Goal: Find specific page/section: Find specific page/section

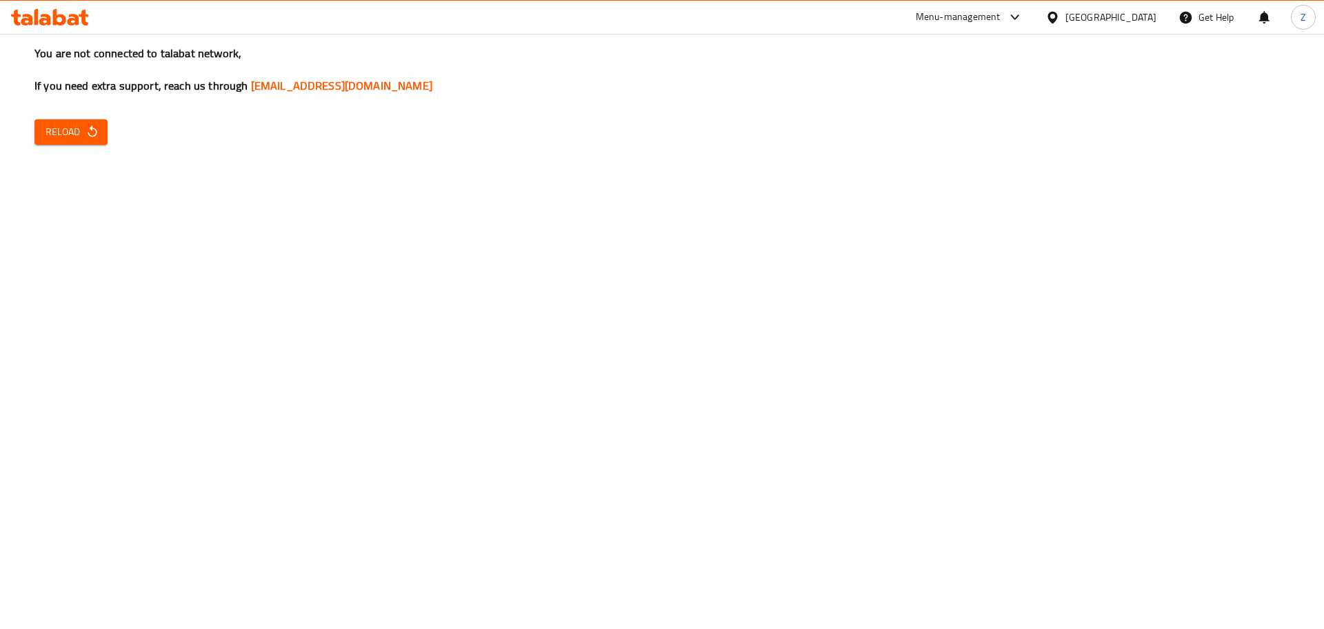
click at [78, 135] on span "Reload" at bounding box center [71, 131] width 51 height 17
click at [86, 143] on button "Reload" at bounding box center [70, 132] width 73 height 26
click at [90, 141] on button "Reload" at bounding box center [70, 132] width 73 height 26
click at [1025, 27] on div "Menu-management" at bounding box center [970, 17] width 130 height 33
click at [1000, 16] on div "Menu-management" at bounding box center [958, 17] width 85 height 17
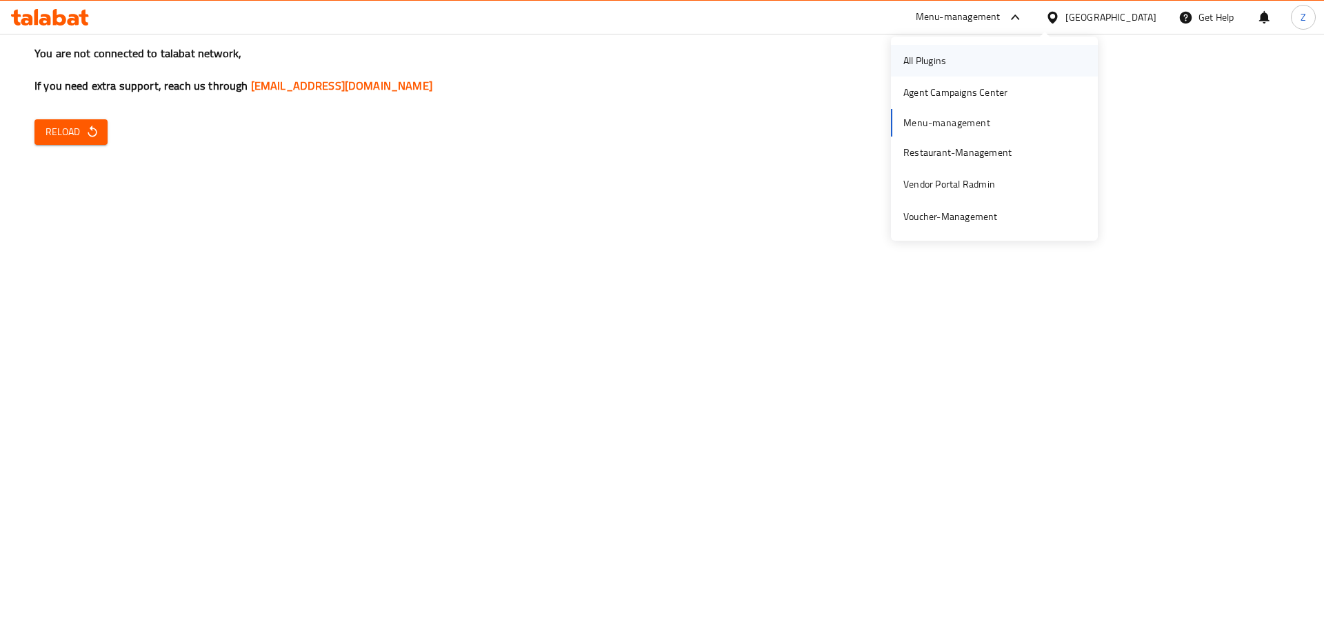
click at [976, 61] on div "All Plugins" at bounding box center [994, 61] width 207 height 32
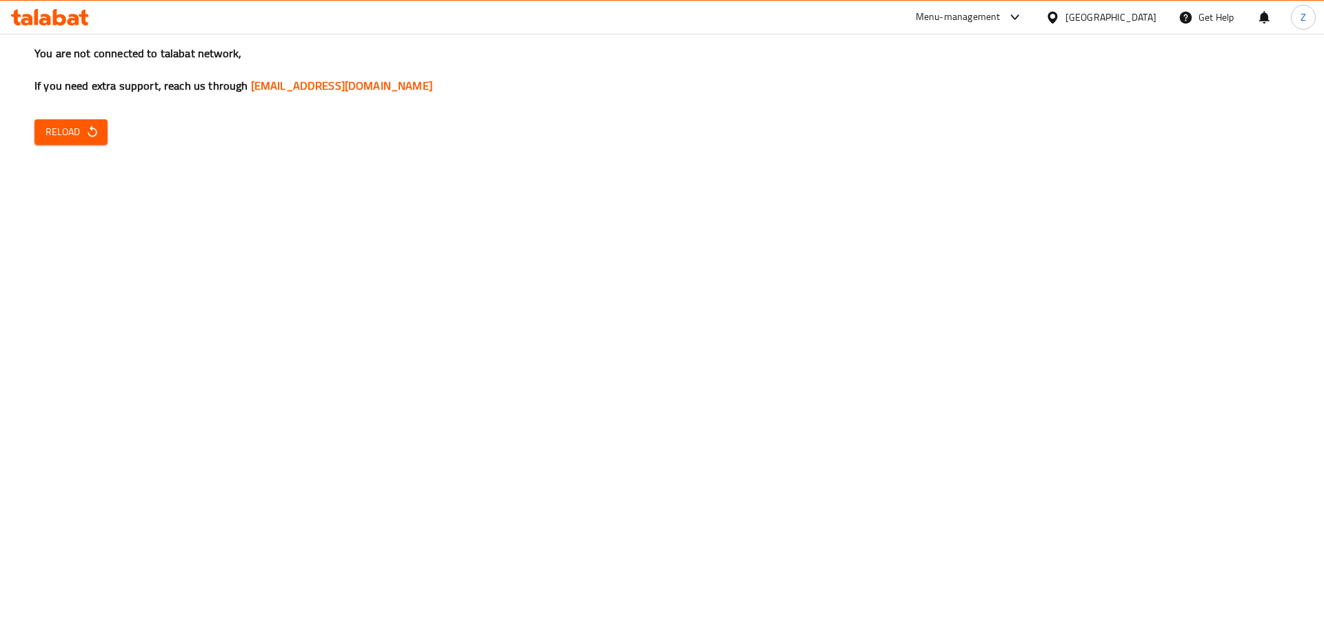
click at [1016, 1] on div "Menu-management" at bounding box center [970, 17] width 130 height 33
click at [1000, 11] on div "Menu-management" at bounding box center [958, 17] width 85 height 17
click at [934, 121] on div "All Plugins Agent Campaigns Center Menu-management Restaurant-Management Vendor…" at bounding box center [994, 139] width 207 height 188
click at [43, 134] on button "Reload" at bounding box center [70, 132] width 73 height 26
